Goal: Task Accomplishment & Management: Manage account settings

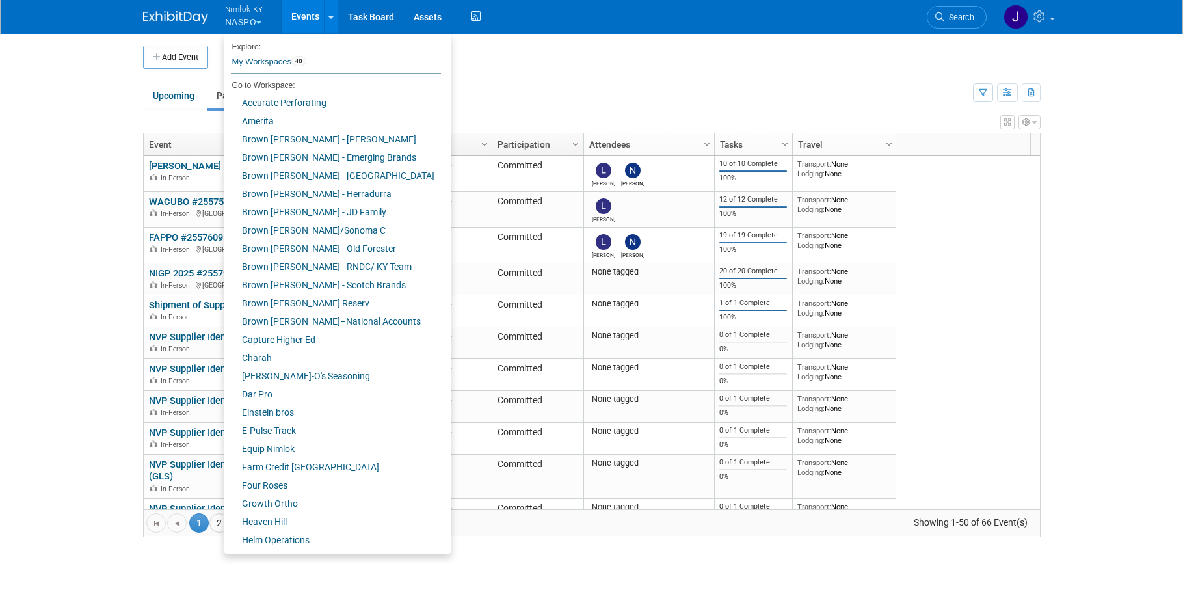
click at [444, 51] on td at bounding box center [602, 57] width 789 height 23
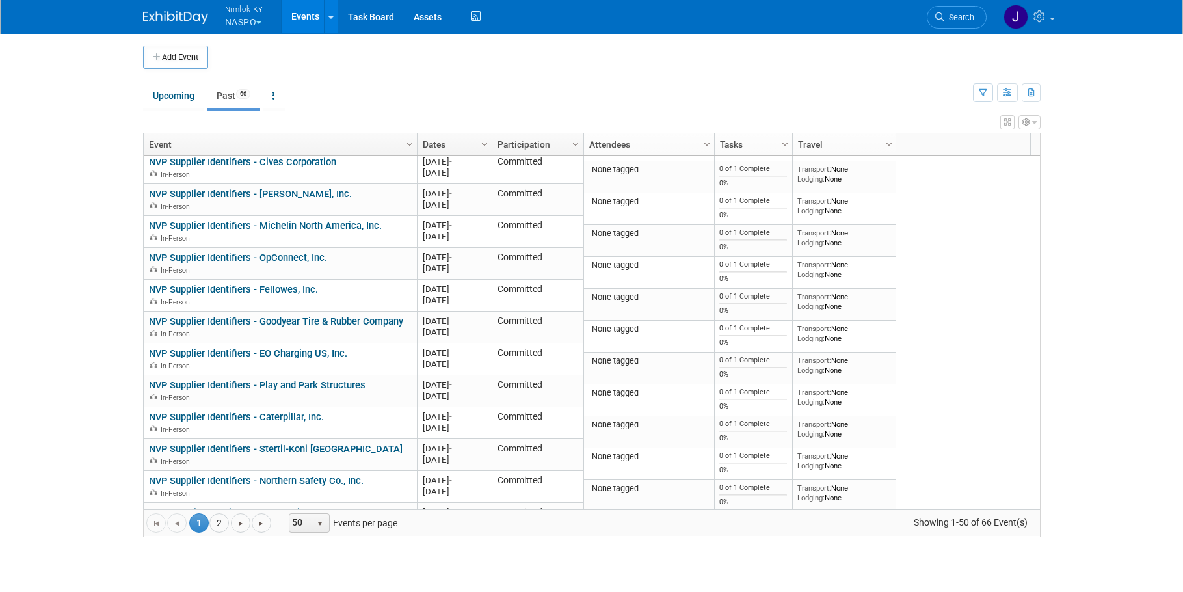
scroll to position [1277, 0]
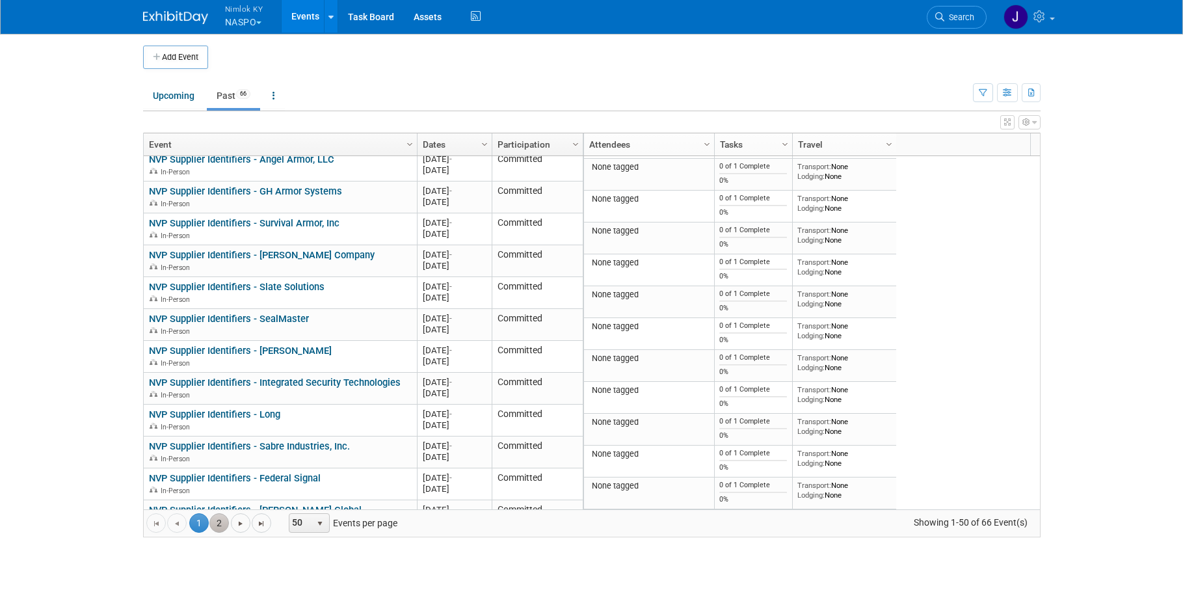
click at [216, 526] on link "2" at bounding box center [219, 523] width 20 height 20
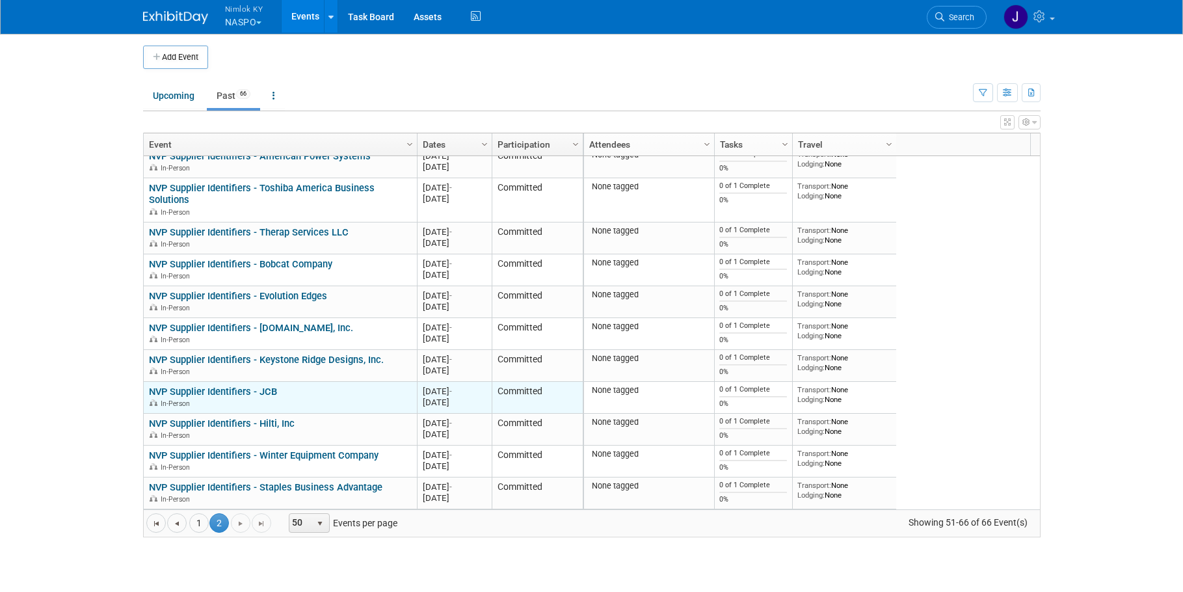
scroll to position [0, 0]
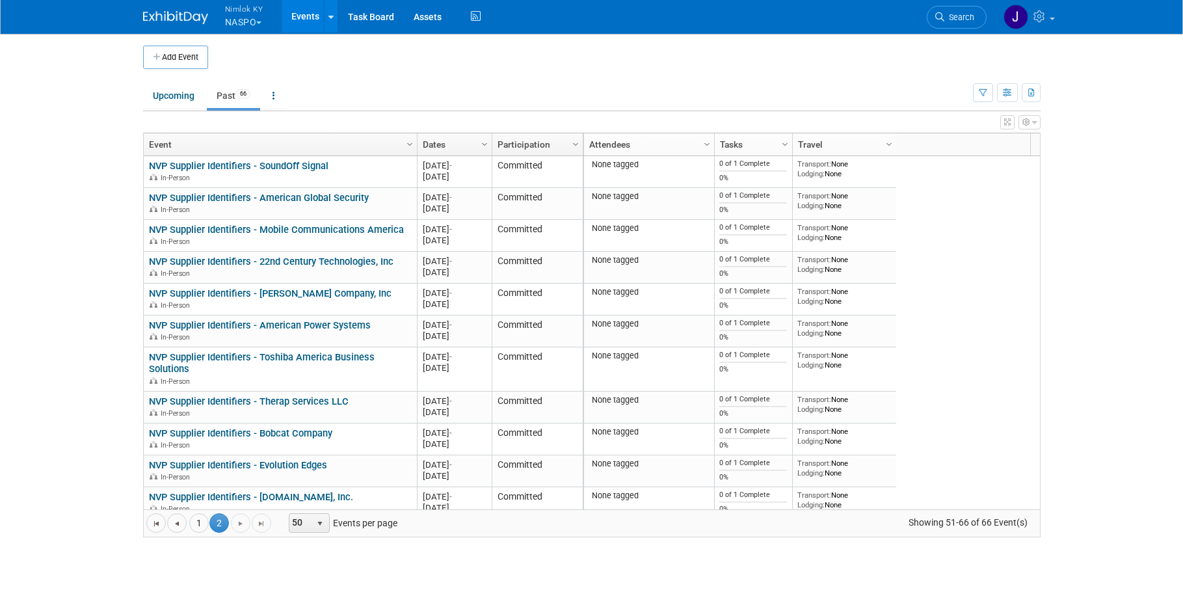
click at [245, 23] on button "Nimlok KY NASPO" at bounding box center [252, 17] width 56 height 34
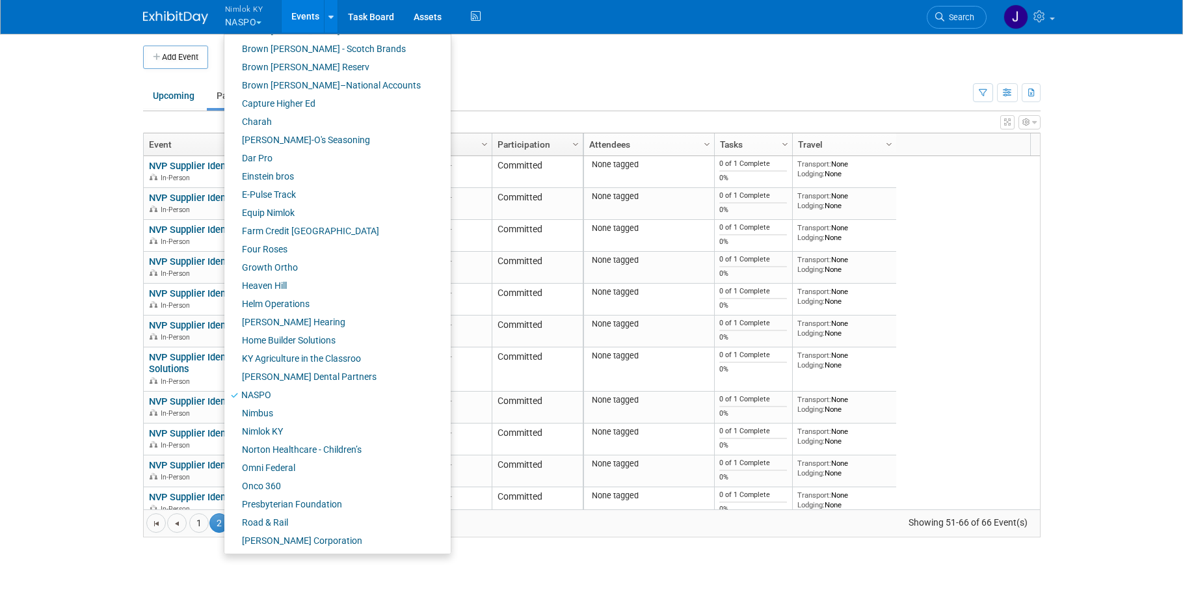
scroll to position [237, 0]
click at [289, 235] on link "Farm Credit [GEOGRAPHIC_DATA]" at bounding box center [332, 229] width 217 height 18
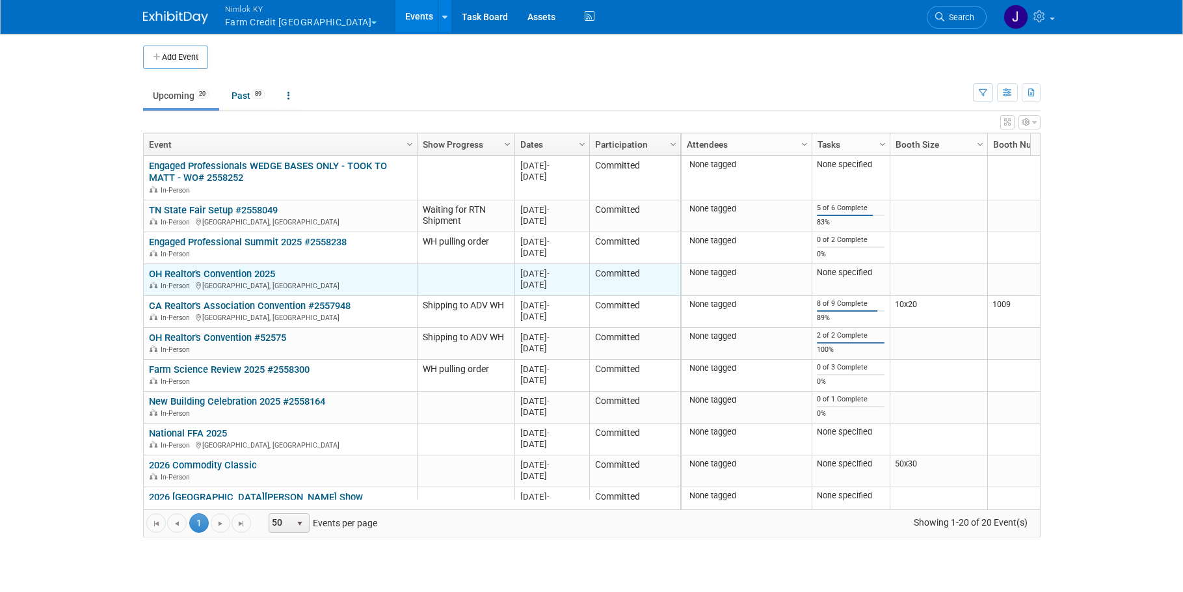
click at [256, 272] on link "OH Realtor's Convention 2025" at bounding box center [212, 274] width 126 height 12
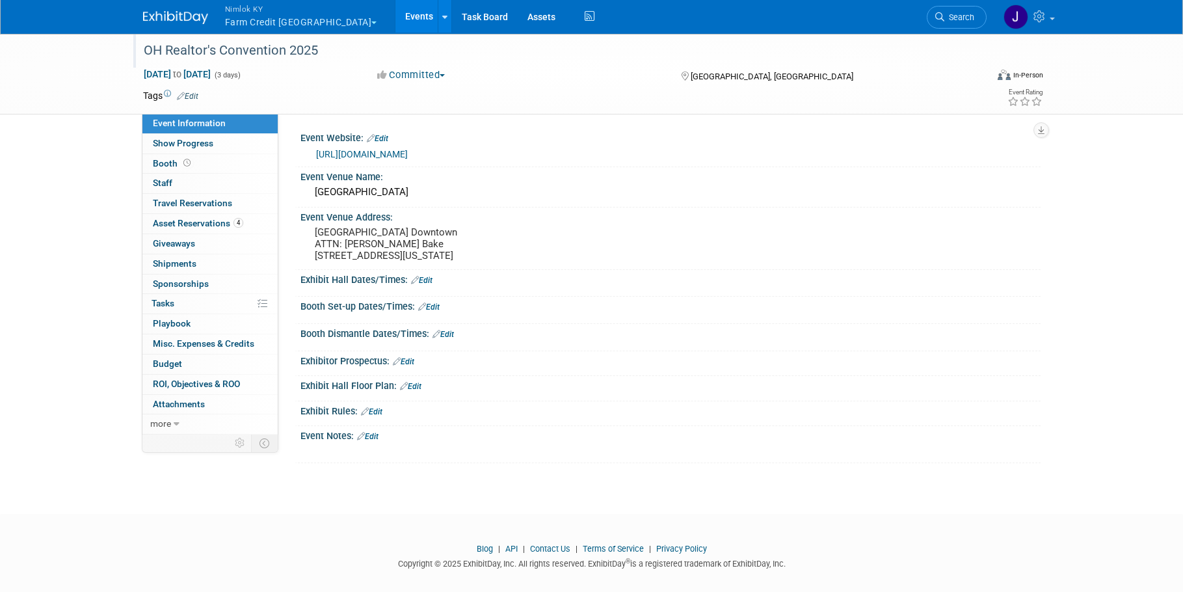
click at [340, 51] on div "OH Realtor's Convention 2025" at bounding box center [553, 50] width 828 height 23
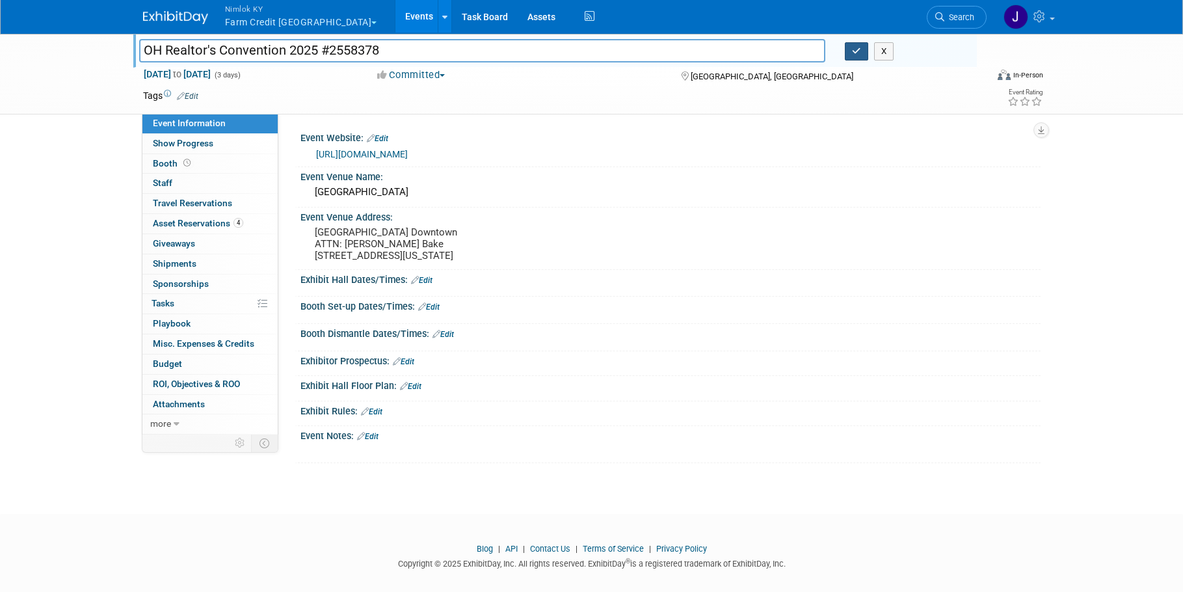
type input "OH Realtor's Convention 2025 #2558378"
click at [857, 47] on icon "button" at bounding box center [856, 51] width 9 height 8
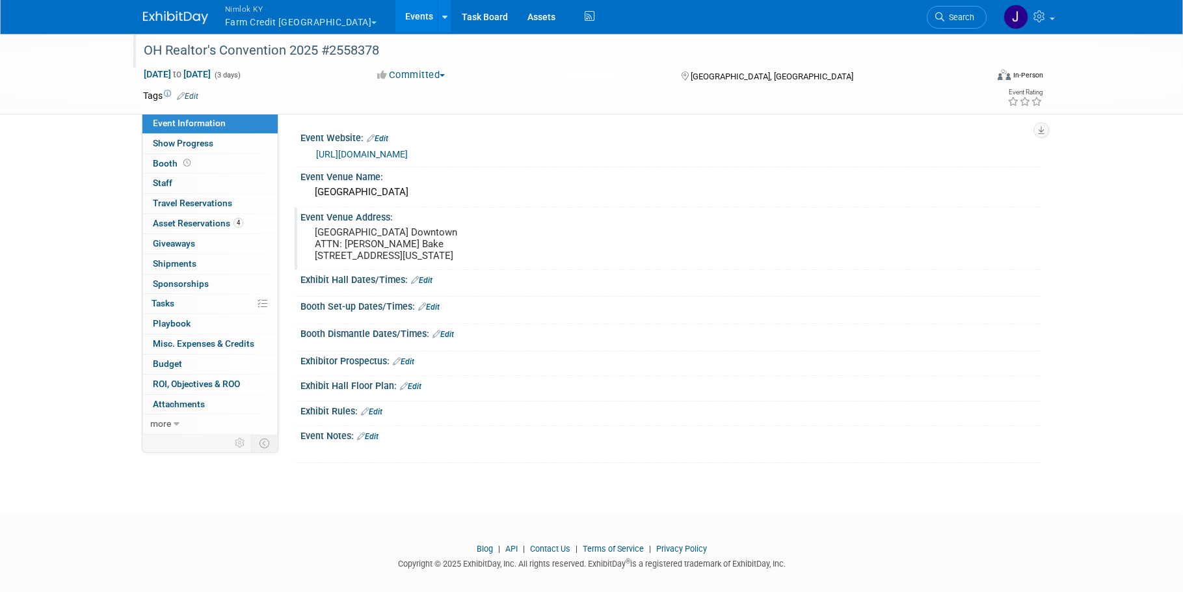
drag, startPoint x: 406, startPoint y: 267, endPoint x: 299, endPoint y: 237, distance: 111.0
click at [300, 237] on div "Hilton Cleveland Downtown ATTN: Taylor Bake 100 Lakeside Avenue East Cleveland,…" at bounding box center [454, 244] width 308 height 43
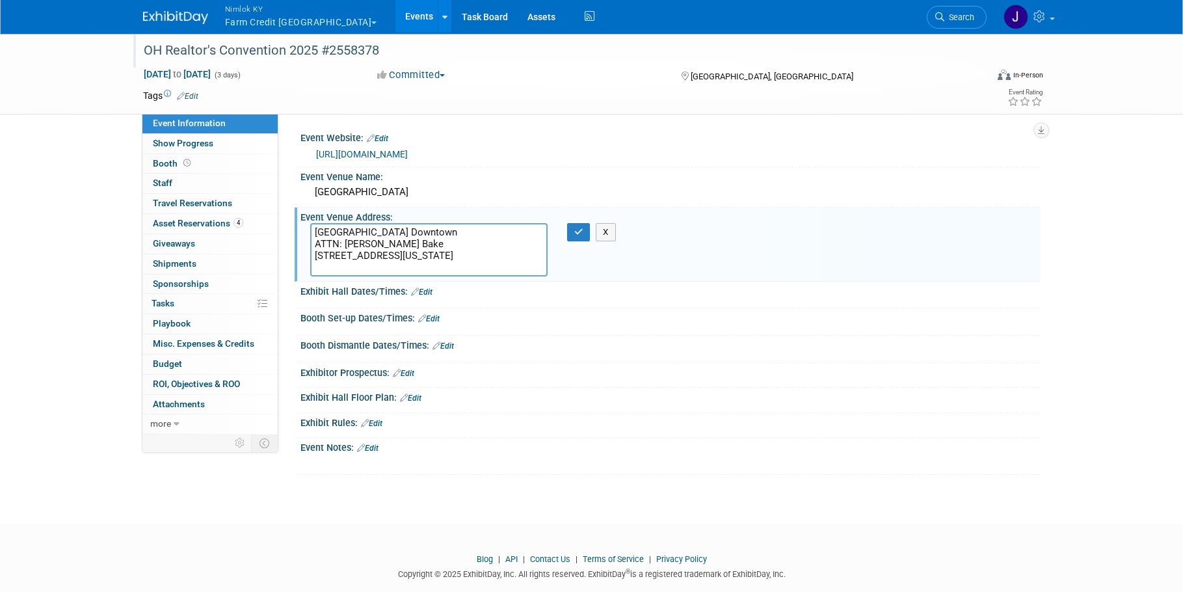
drag, startPoint x: 390, startPoint y: 265, endPoint x: 291, endPoint y: 230, distance: 105.7
click at [291, 230] on div "Event Website: Edit https://www.ohiorealtors.org/convention/ Event Venue Name: …" at bounding box center [659, 274] width 762 height 321
click at [581, 231] on icon "button" at bounding box center [578, 232] width 9 height 8
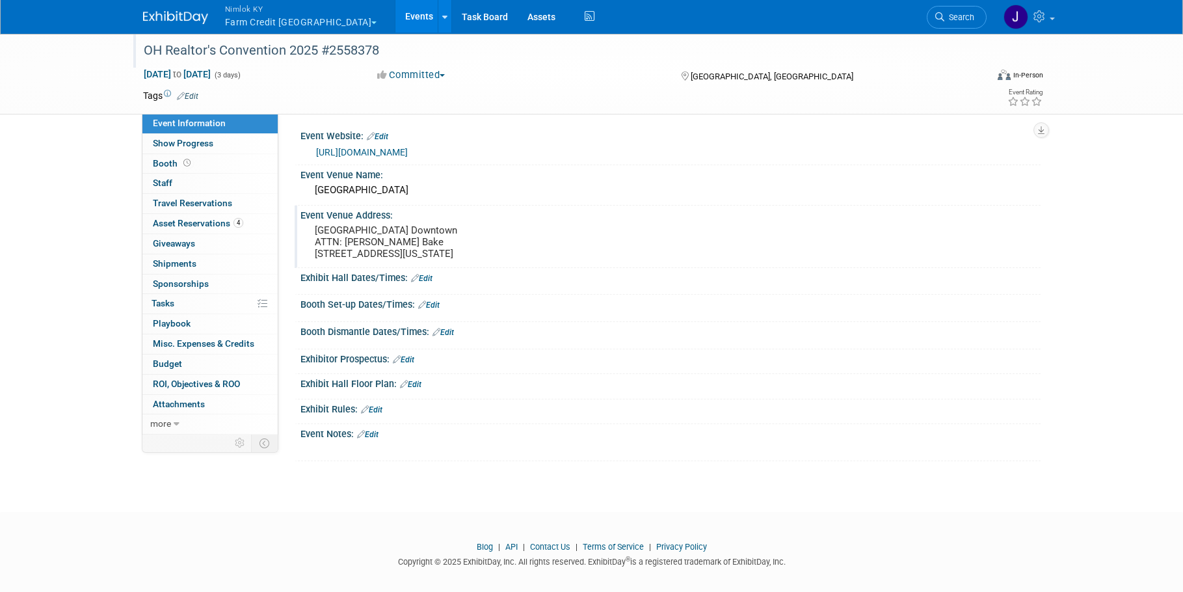
scroll to position [3, 0]
click at [209, 224] on span "Asset Reservations 4" at bounding box center [198, 223] width 90 height 10
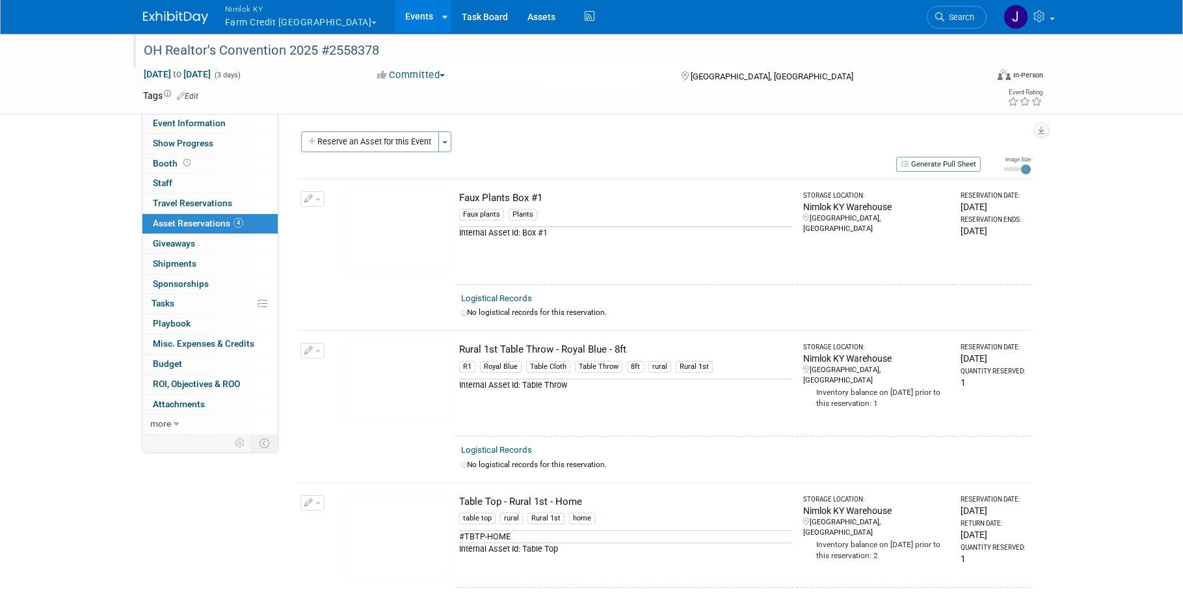
click at [572, 188] on td "Faux Plants Box #1 Faux plants Plants Internal Asset Id: Box #1" at bounding box center [626, 231] width 341 height 105
drag, startPoint x: 545, startPoint y: 197, endPoint x: 449, endPoint y: 202, distance: 96.4
click at [449, 202] on tr "Change Reservation Manage Logistical Records Cancel Reservation" at bounding box center [664, 231] width 733 height 105
copy tr "10047882-10718071-0e6a9927-5c0a-4e44-9ea0-f863a2c5beb3.jpg Faux Plants Box #1"
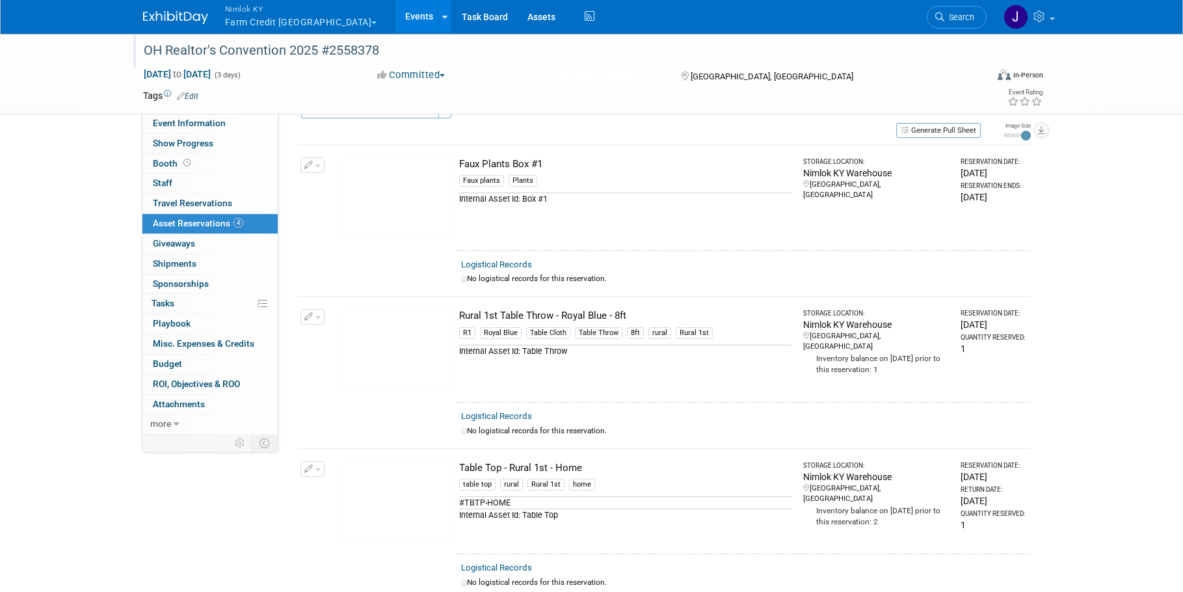
scroll to position [71, 0]
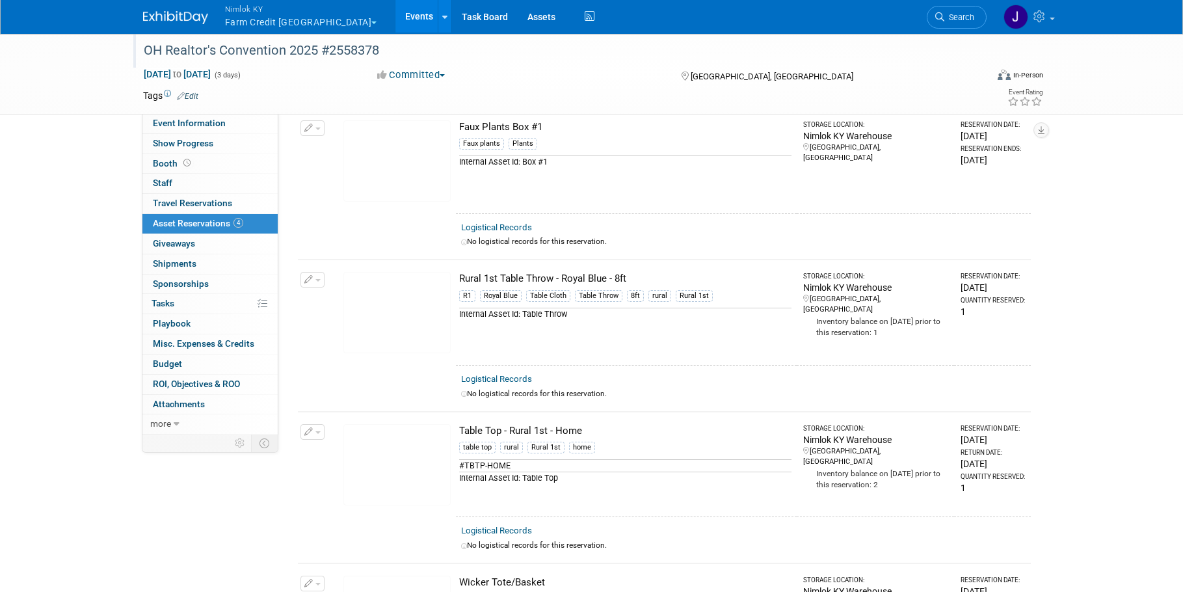
drag, startPoint x: 630, startPoint y: 278, endPoint x: 432, endPoint y: 282, distance: 198.4
click at [432, 282] on tr "Change Reservation Manage Logistical Records Cancel Reservation" at bounding box center [664, 312] width 733 height 105
copy tr "10047882-10715847-c2afce88-d2b4-42cf-9053-77d4dd1682b1.jpg Rural 1st Table Thro…"
click at [472, 345] on td "Rural 1st Table Throw - Royal Blue - 8ft R1 Royal Blue Table Cloth Table Throw …" at bounding box center [626, 312] width 341 height 105
click at [518, 14] on link "Assets" at bounding box center [541, 16] width 47 height 33
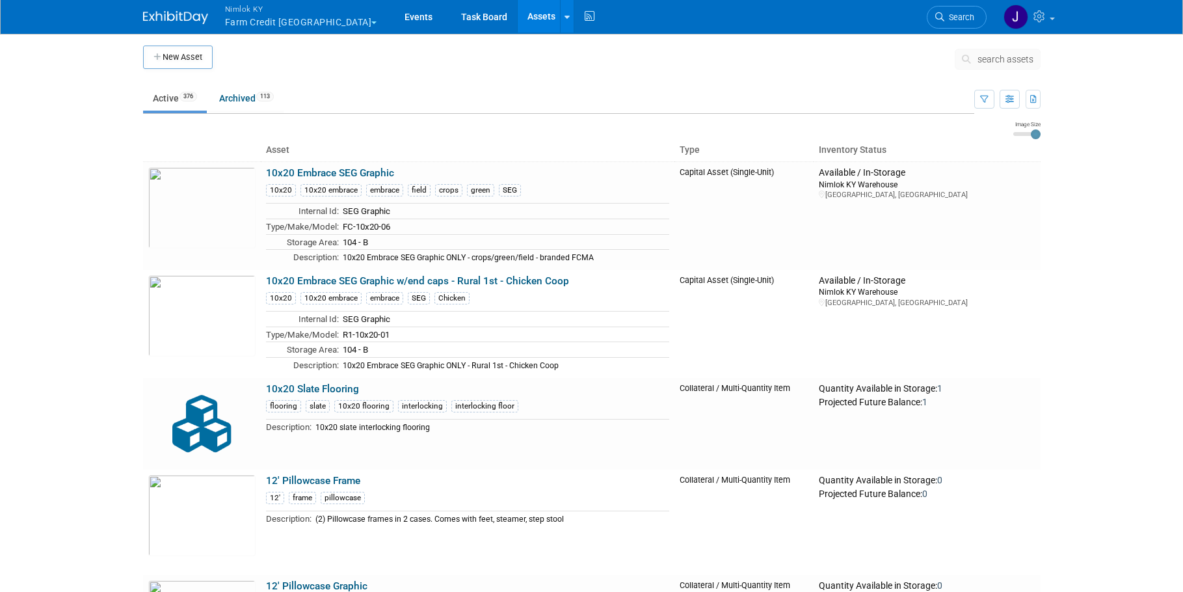
click at [1028, 61] on span "search assets" at bounding box center [1006, 59] width 56 height 10
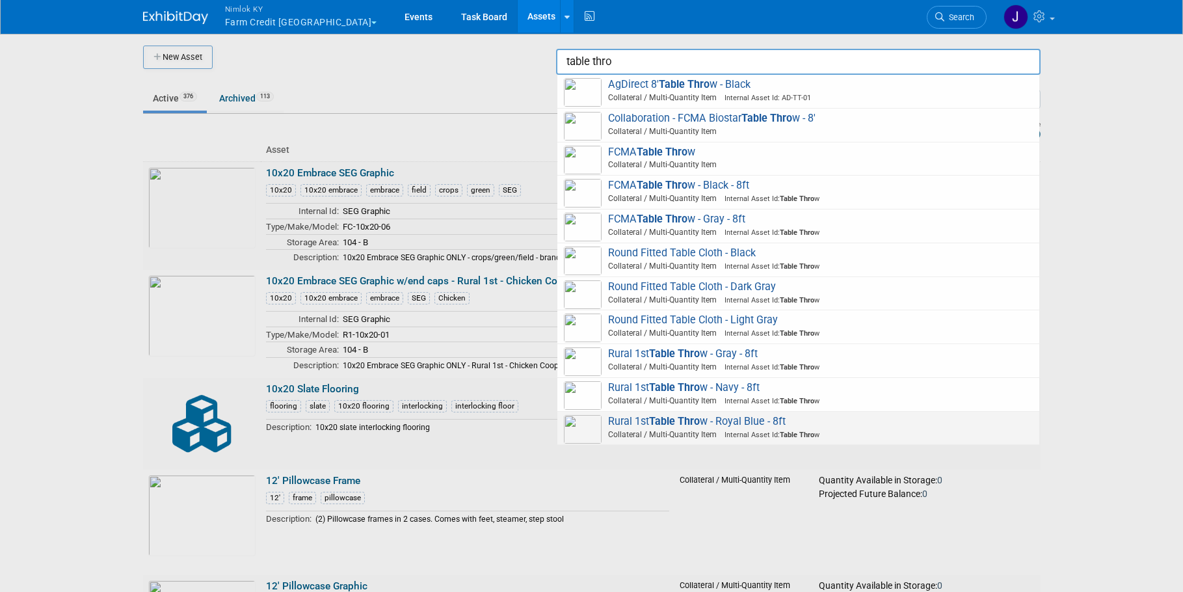
click at [879, 429] on span "Collateral / Multi-Quantity Item Internal Asset Id: Table Thro w" at bounding box center [800, 435] width 465 height 12
type input "Rural 1st Table Throw - Royal Blue - 8ft"
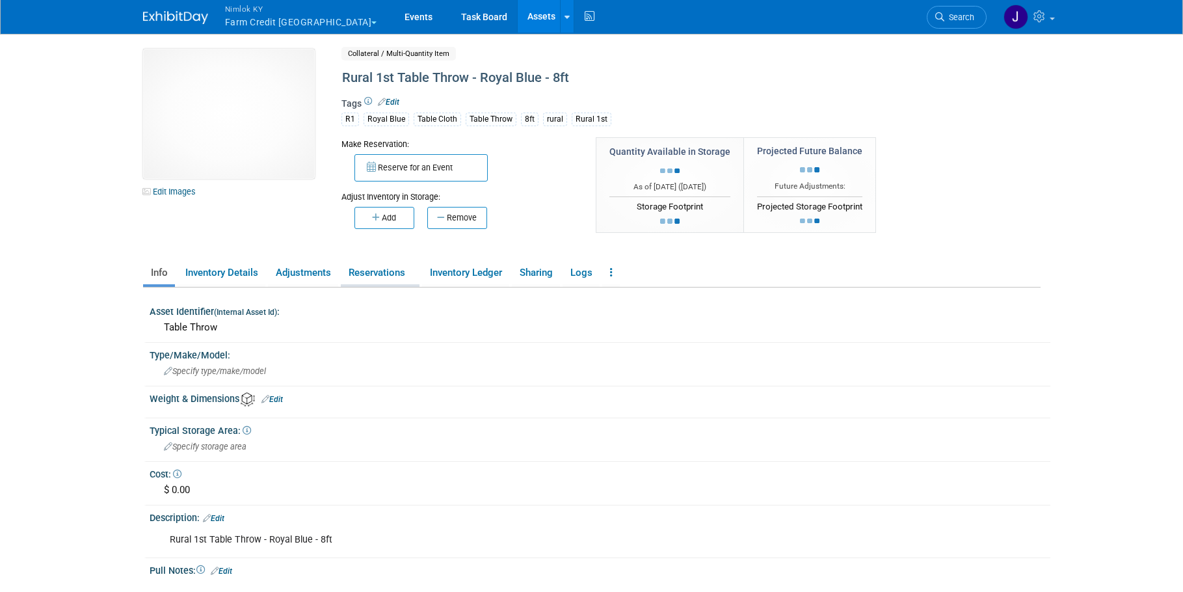
click at [387, 273] on link "Reservations" at bounding box center [380, 272] width 79 height 23
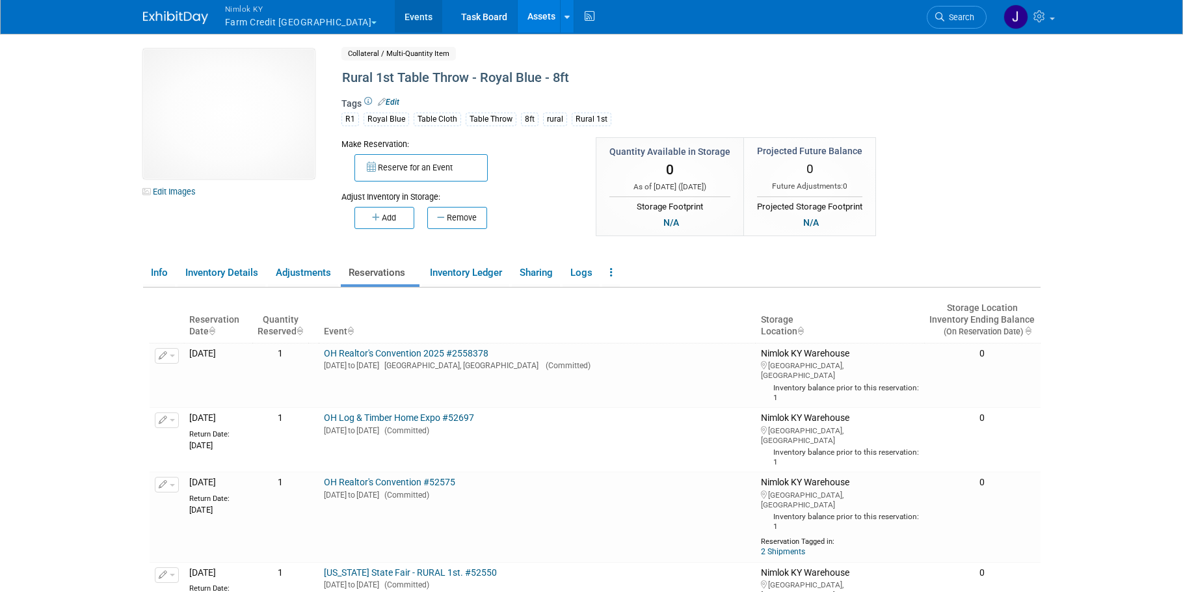
click at [395, 14] on link "Events" at bounding box center [418, 16] width 47 height 33
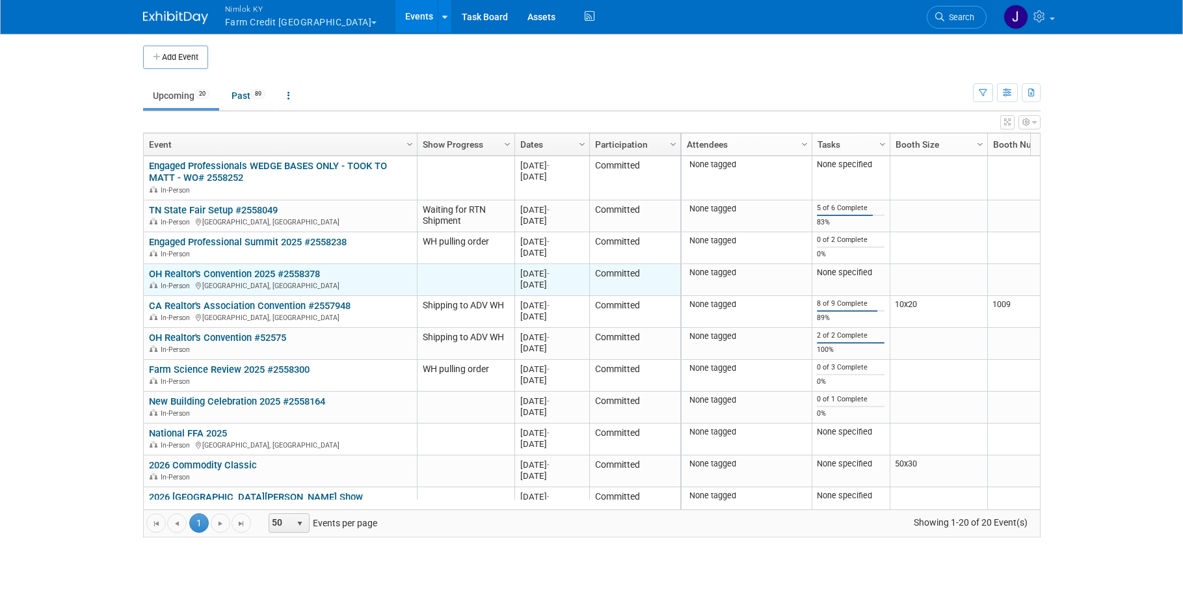
click at [267, 275] on link "OH Realtor's Convention 2025 #2558378" at bounding box center [234, 274] width 171 height 12
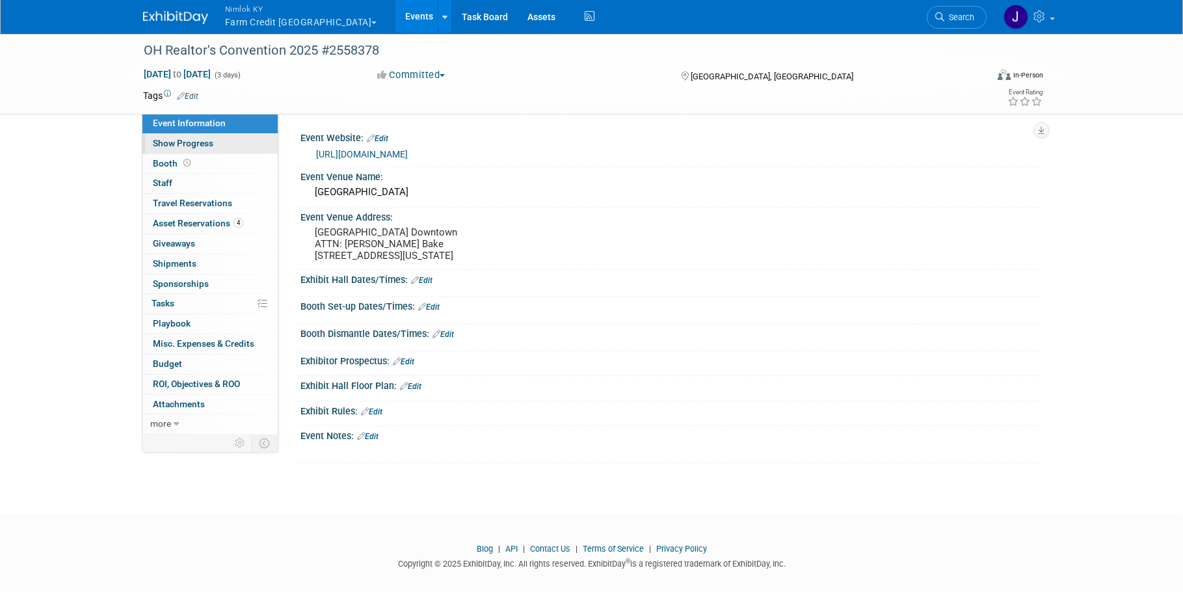
click at [219, 148] on link "Show Progress" at bounding box center [209, 144] width 135 height 20
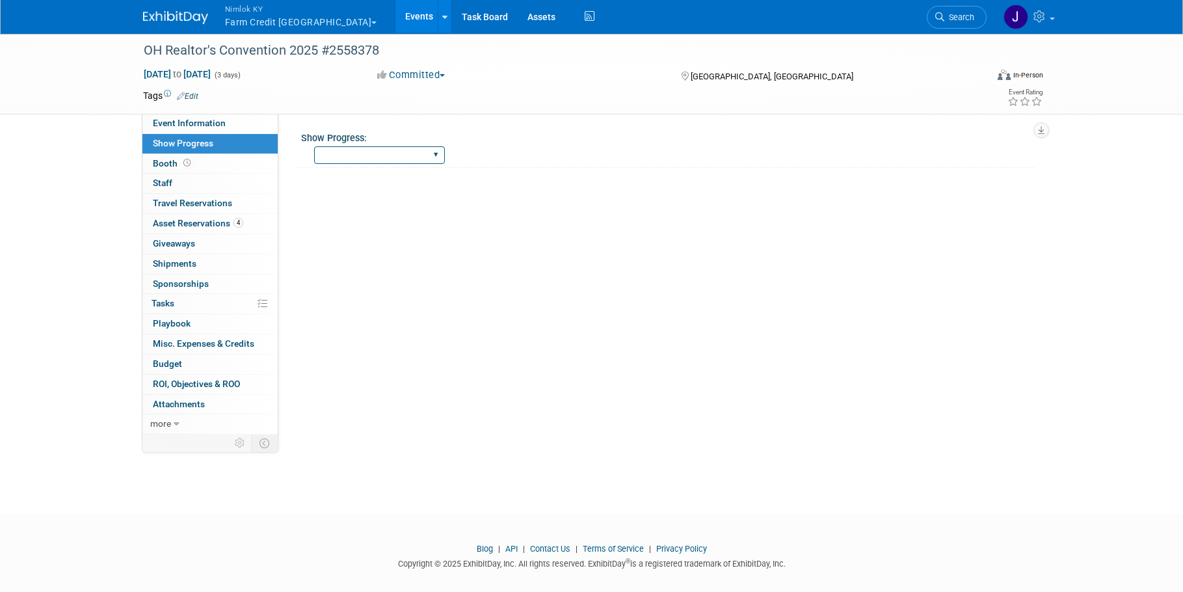
click at [353, 153] on select "Show Complete Working on Services WH pulling order Shipping to ADV WH Show in P…" at bounding box center [379, 155] width 131 height 18
select select "WH pulling order"
click at [314, 146] on select "Show Complete Working on Services WH pulling order Shipping to ADV WH Show in P…" at bounding box center [379, 155] width 131 height 18
click at [245, 232] on link "4 Asset Reservations 4" at bounding box center [209, 224] width 135 height 20
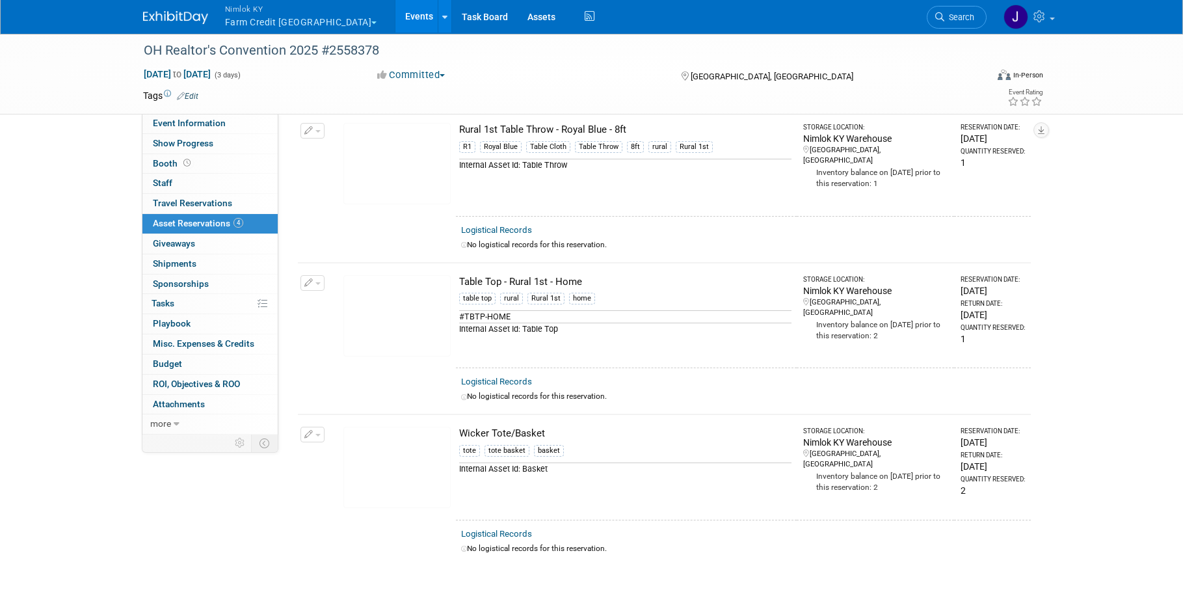
scroll to position [230, 0]
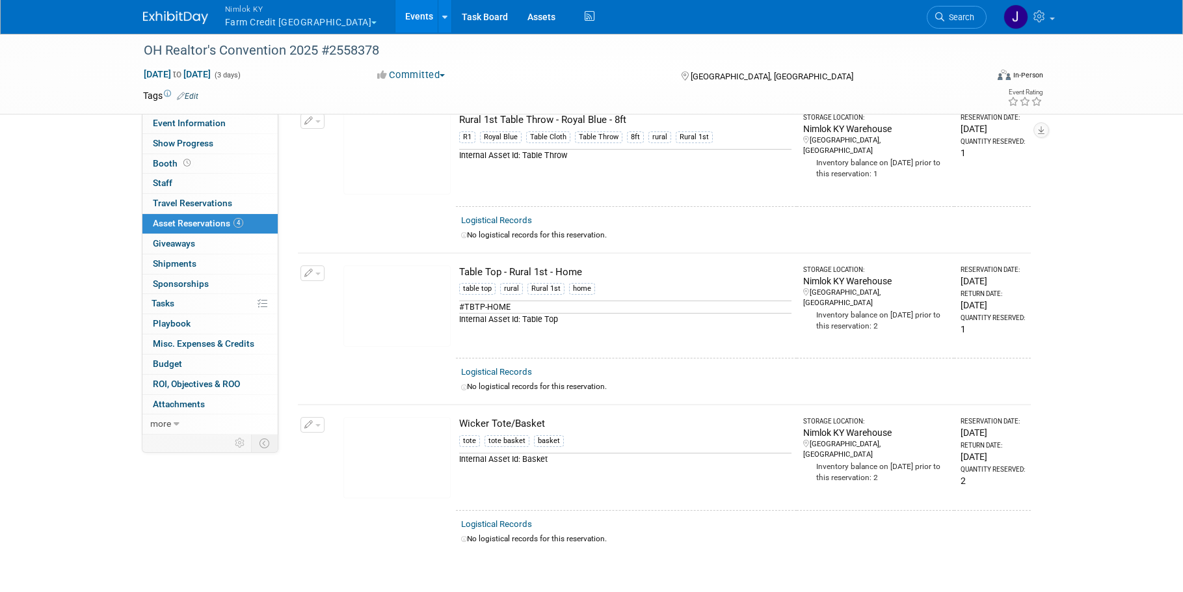
click at [610, 269] on div "Table Top - Rural 1st - Home" at bounding box center [625, 272] width 332 height 14
drag, startPoint x: 598, startPoint y: 271, endPoint x: 454, endPoint y: 270, distance: 143.7
click at [454, 270] on tr "Change Reservation Manage Logistical Records Cancel Reservation" at bounding box center [664, 305] width 733 height 105
copy tr "10047882-10716201-6d5e5e25-ed0a-4a06-9956-6036605d0fb0.jpg Table Top - Rural 1s…"
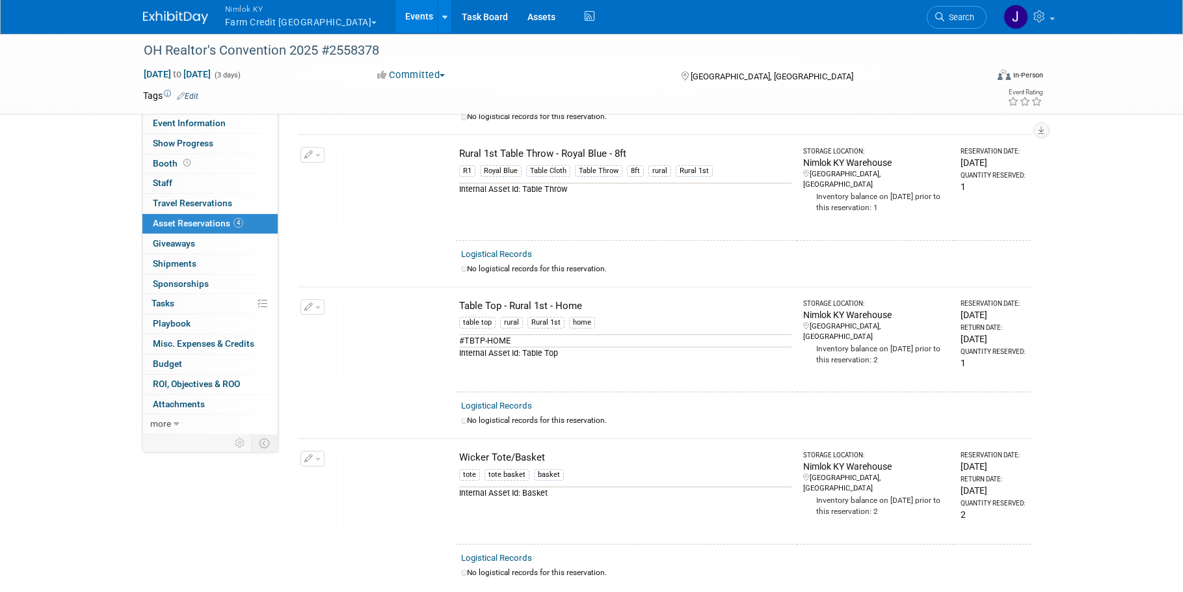
scroll to position [263, 0]
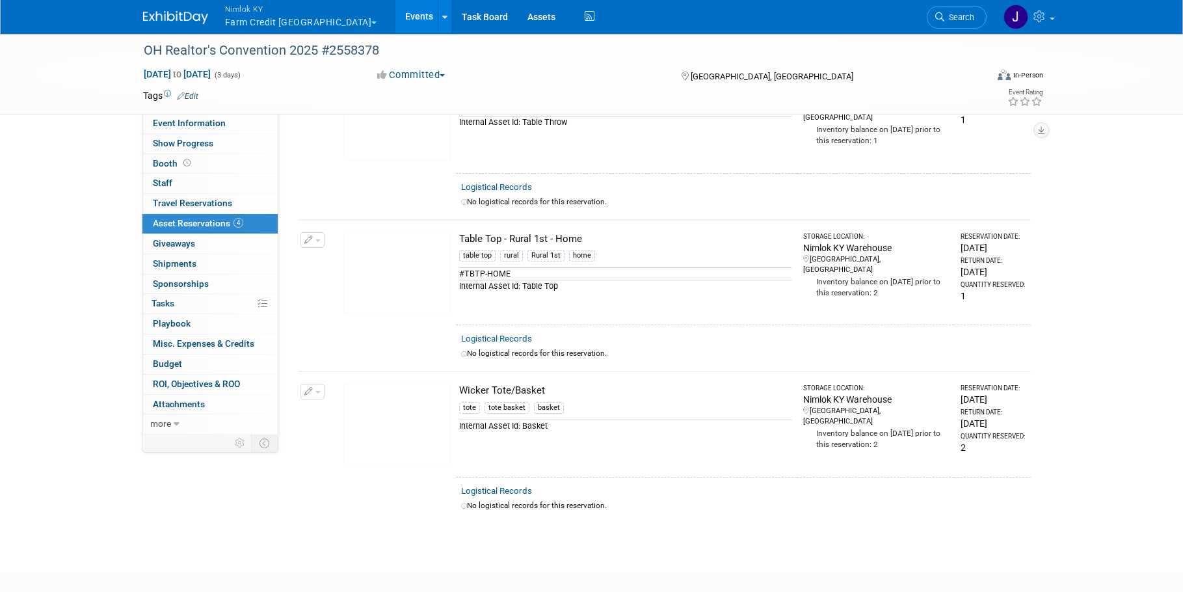
drag, startPoint x: 546, startPoint y: 388, endPoint x: 449, endPoint y: 391, distance: 97.6
click at [449, 391] on tr "Change Reservation Manage Logistical Records Cancel Reservation" at bounding box center [664, 423] width 733 height 105
copy tr "10047882-10715886-af9941d8-19a5-411d-9c3e-371f44e034a9.jpg Wicker Tote/Basket"
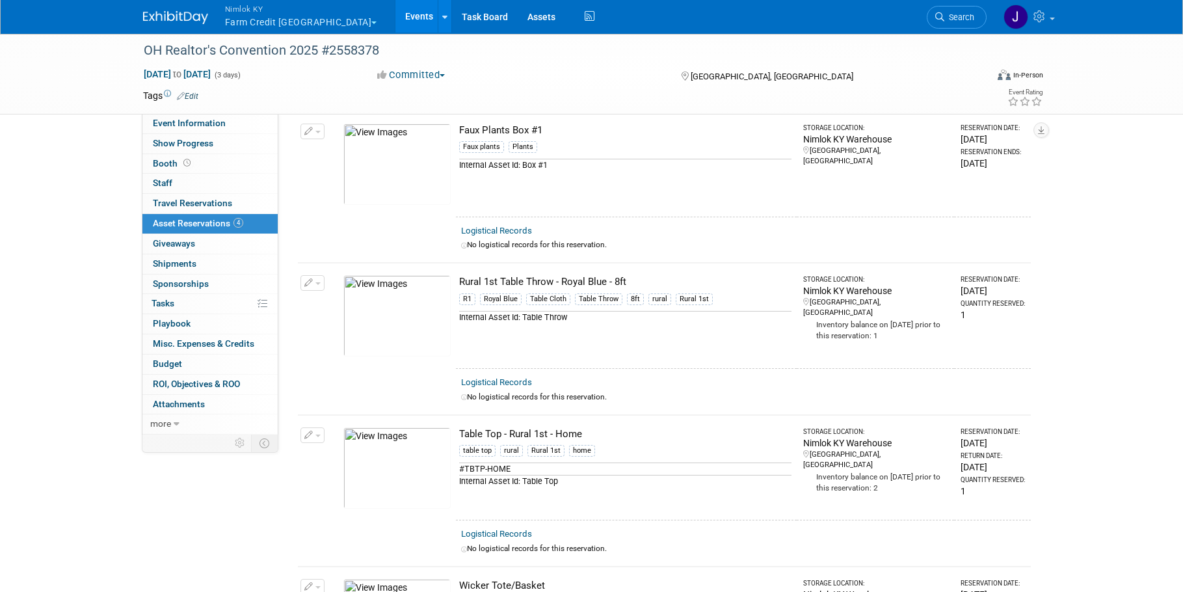
scroll to position [0, 0]
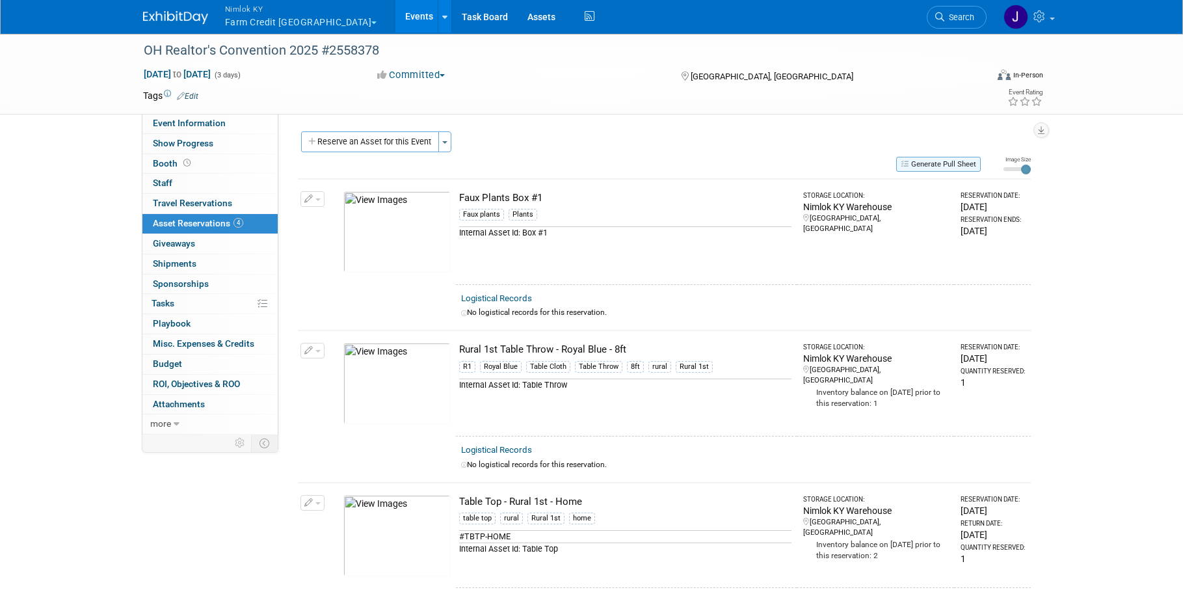
click at [914, 167] on button "Generate Pull Sheet" at bounding box center [938, 164] width 85 height 15
click at [0, 0] on div at bounding box center [0, 0] width 0 height 0
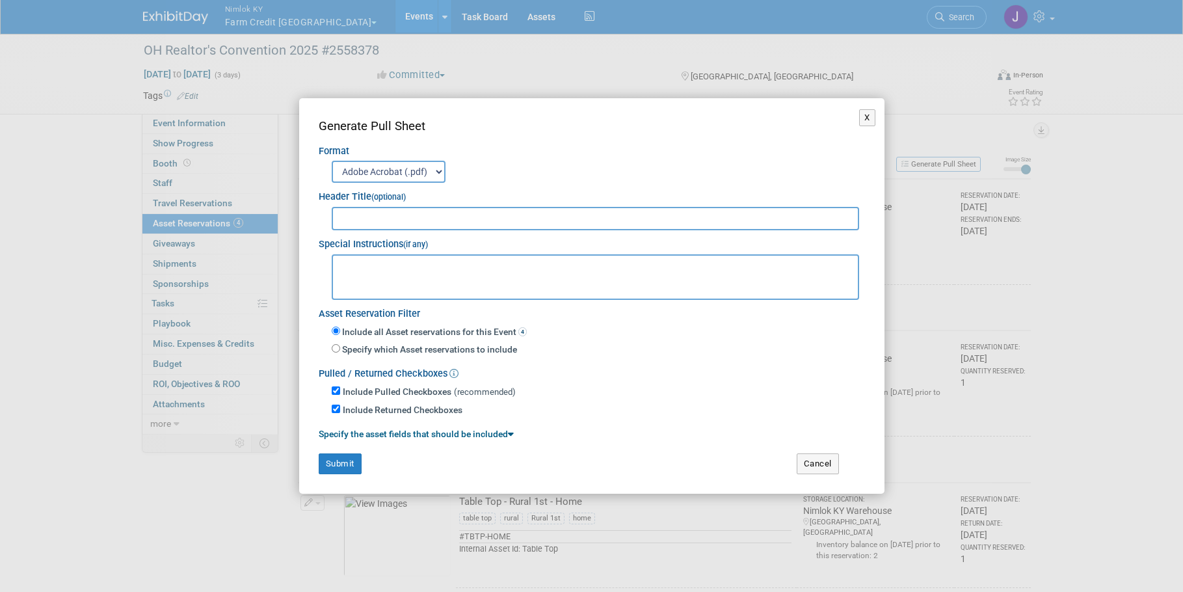
click at [777, 226] on input "text" at bounding box center [596, 218] width 528 height 23
type input "2558378"
click at [343, 462] on button "Submit" at bounding box center [340, 463] width 43 height 21
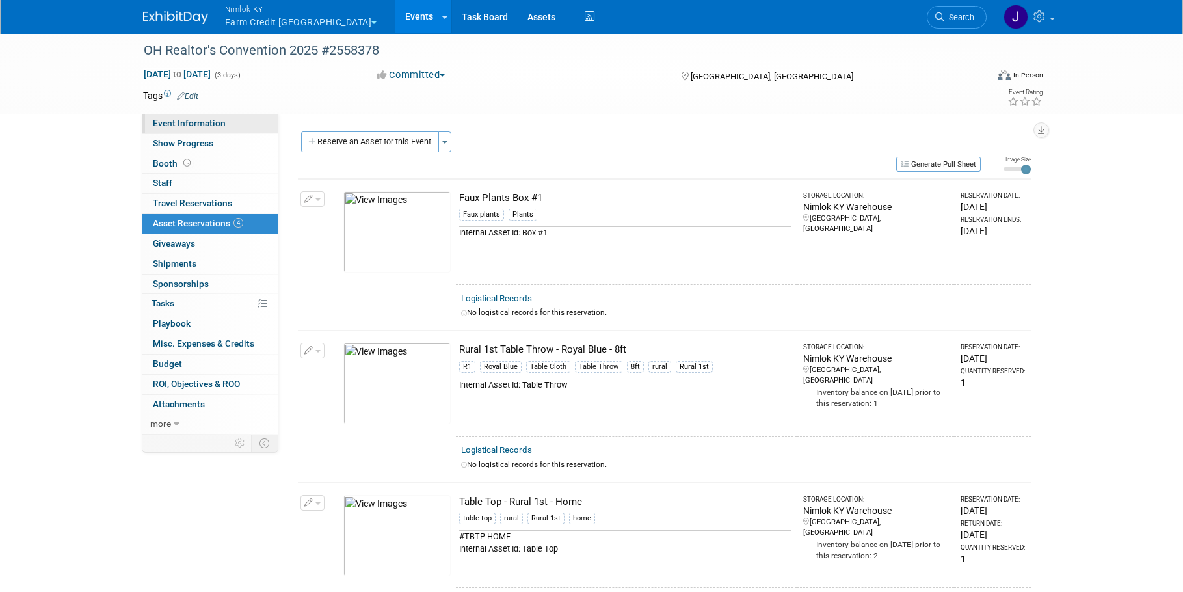
click at [222, 120] on span "Event Information" at bounding box center [189, 123] width 73 height 10
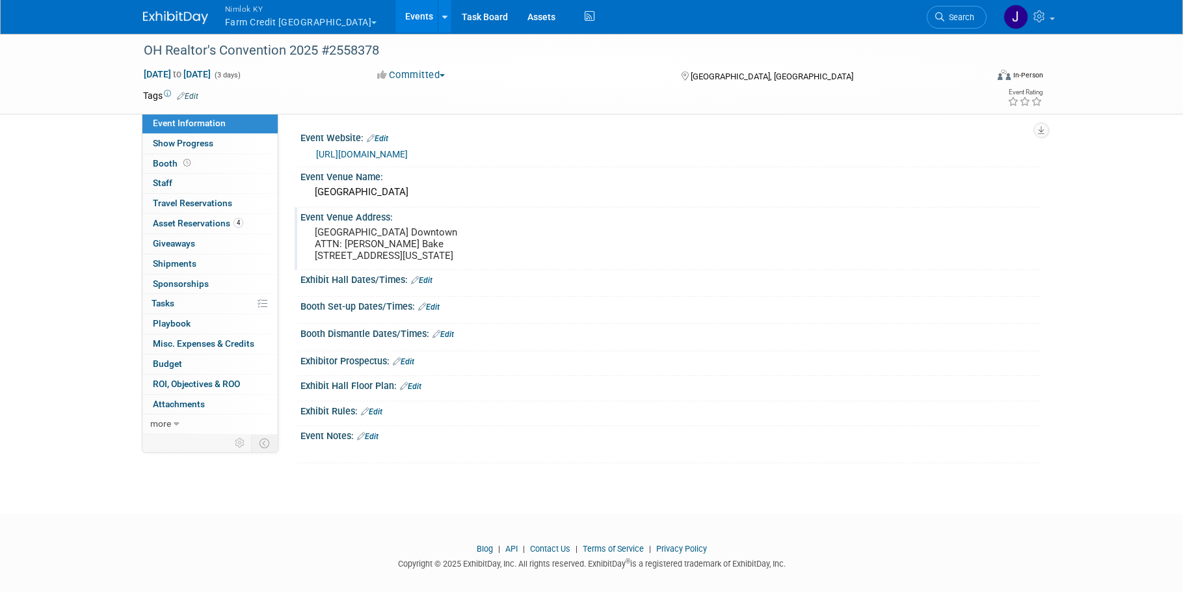
click at [409, 261] on pre "Hilton Cleveland Downtown ATTN: Taylor Bake 100 Lakeside Avenue East Cleveland,…" at bounding box center [455, 243] width 280 height 35
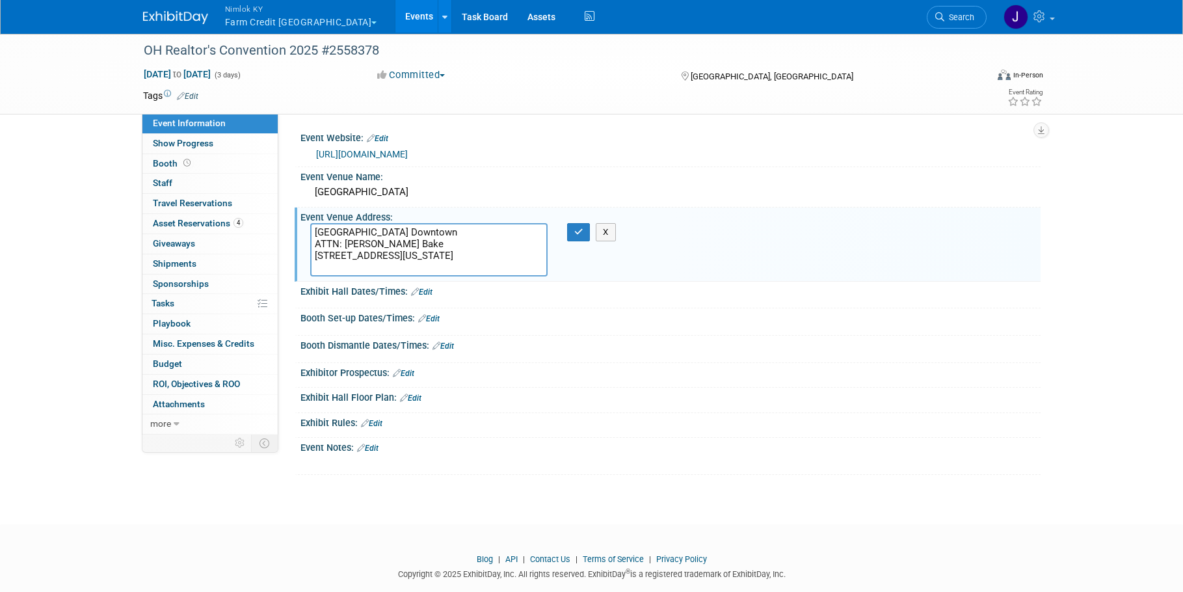
drag, startPoint x: 399, startPoint y: 267, endPoint x: 313, endPoint y: 258, distance: 86.4
click at [313, 258] on textarea "Hilton Cleveland Downtown ATTN: Taylor Bake 100 Lakeside Avenue East Cleveland,…" at bounding box center [428, 249] width 237 height 53
click at [575, 235] on icon "button" at bounding box center [578, 232] width 9 height 8
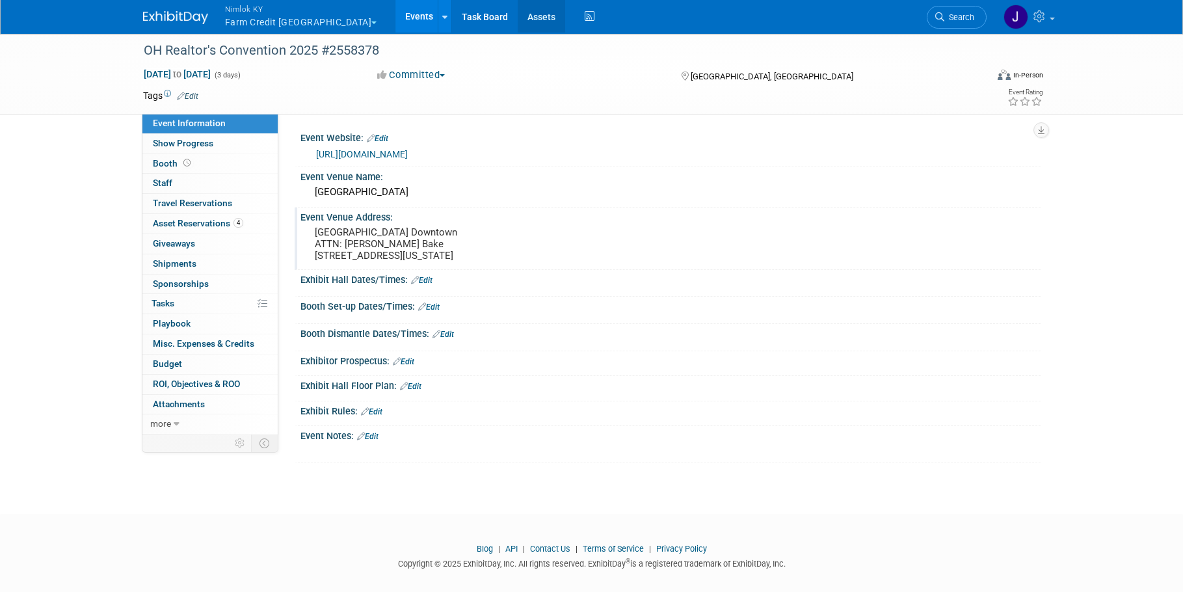
click at [518, 23] on link "Assets" at bounding box center [541, 16] width 47 height 33
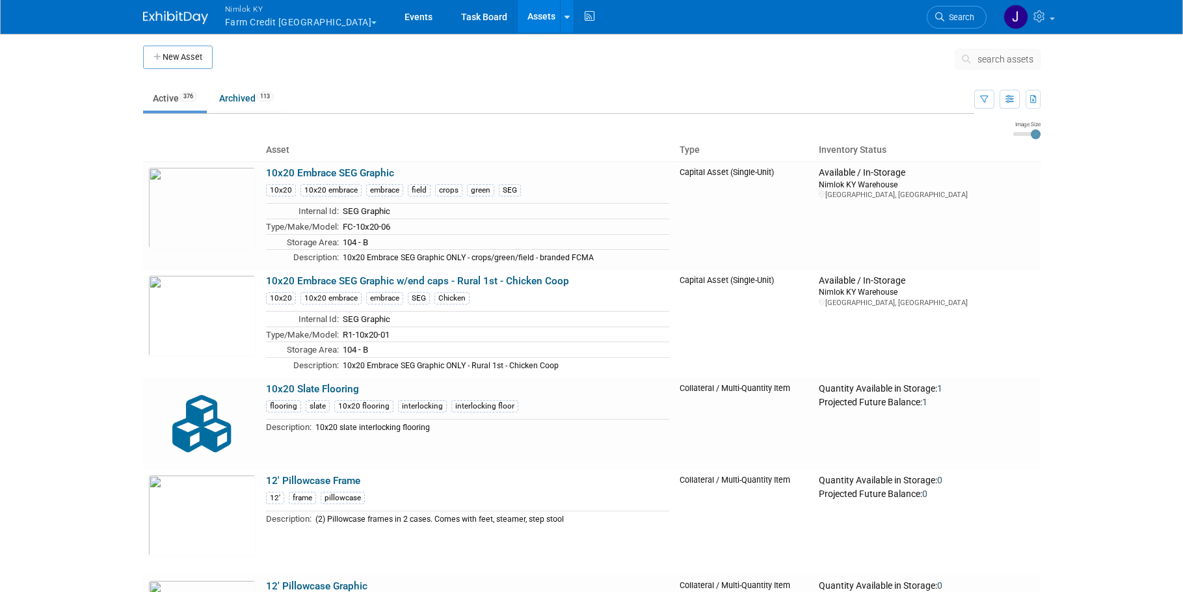
click at [1024, 55] on span "search assets" at bounding box center [1006, 59] width 56 height 10
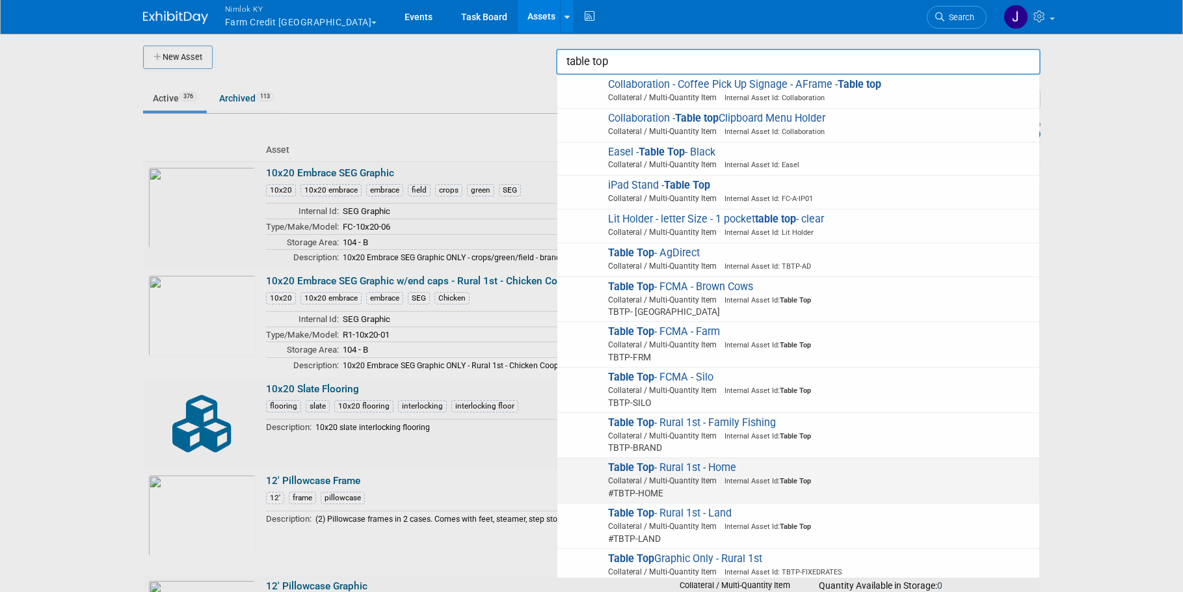
click at [705, 465] on span "Table Top - Rural 1st - Home Collateral / Multi-Quantity Item Internal Asset Id…" at bounding box center [798, 480] width 469 height 38
type input "Table Top - Rural 1st - Home"
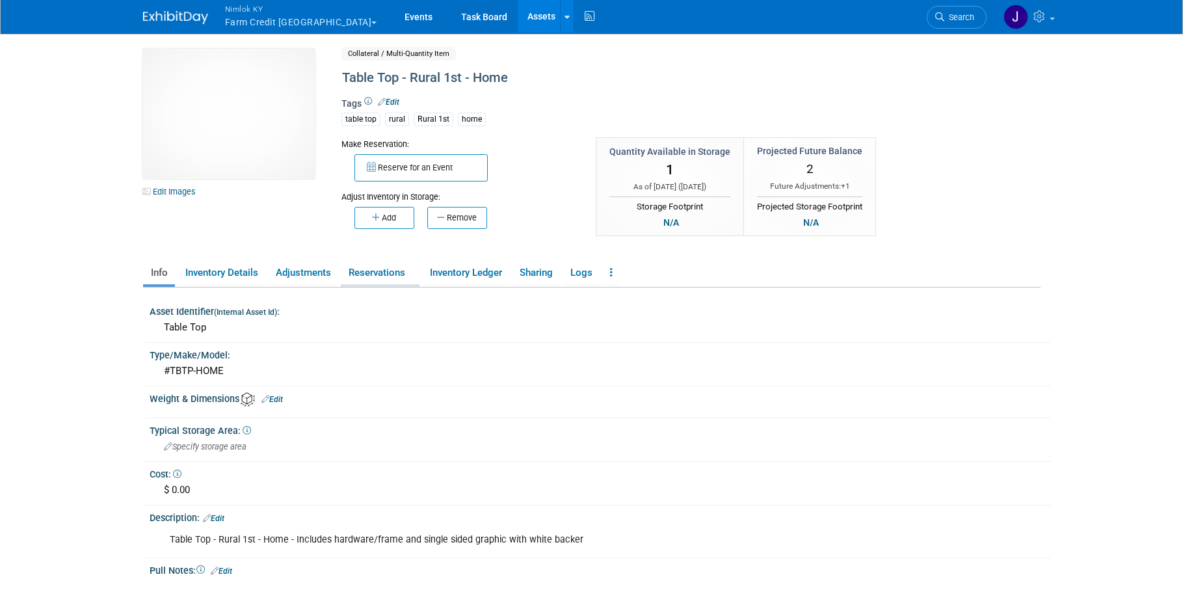
click at [373, 267] on link "Reservations" at bounding box center [380, 272] width 79 height 23
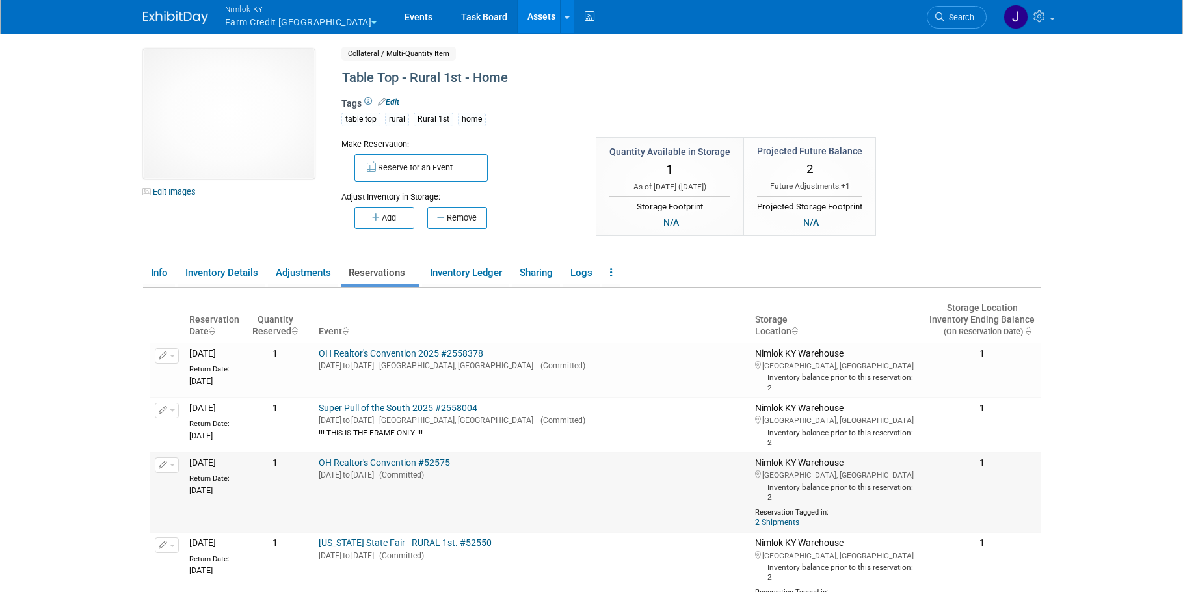
click at [450, 460] on link "OH Realtor's Convention #52575" at bounding box center [384, 462] width 131 height 10
